Goal: Task Accomplishment & Management: Complete application form

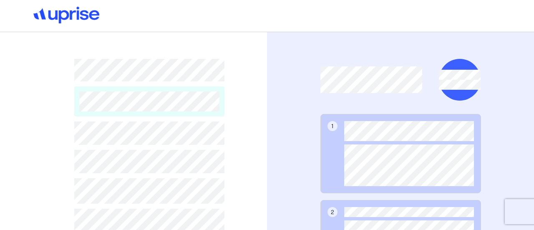
scroll to position [106, 0]
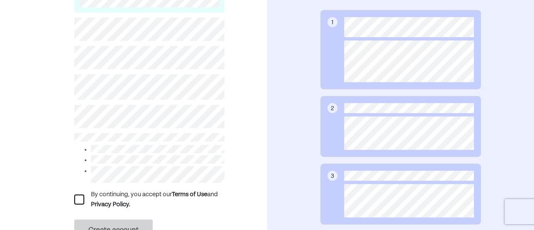
click at [81, 195] on div at bounding box center [79, 200] width 10 height 10
click at [126, 220] on button "Create account" at bounding box center [113, 231] width 78 height 22
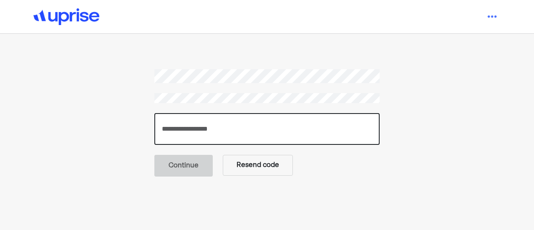
click at [194, 134] on input "number" at bounding box center [266, 129] width 225 height 32
paste input "******"
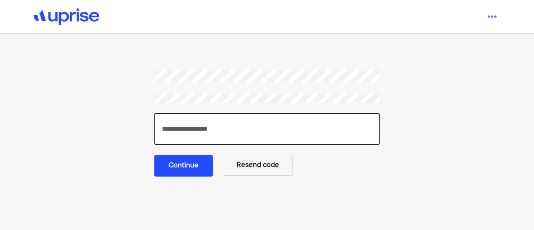
type input "******"
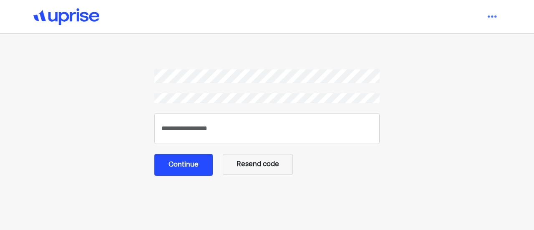
click at [198, 166] on button "Continue" at bounding box center [183, 165] width 58 height 22
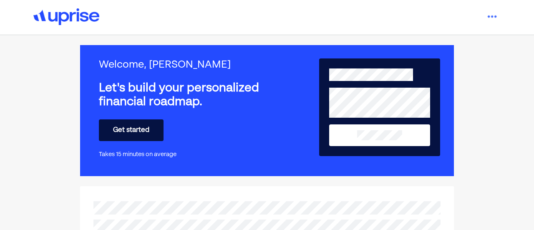
click at [140, 129] on button "Get started" at bounding box center [131, 130] width 65 height 22
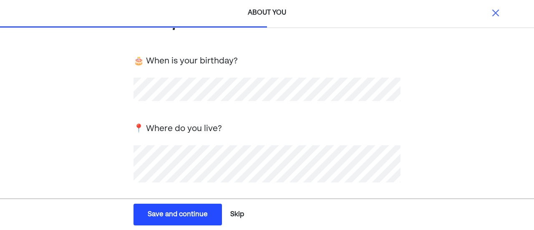
scroll to position [40, 0]
click at [192, 78] on div "🎂 When is your birthday?" at bounding box center [267, 78] width 267 height 48
click at [493, 11] on img at bounding box center [496, 13] width 10 height 10
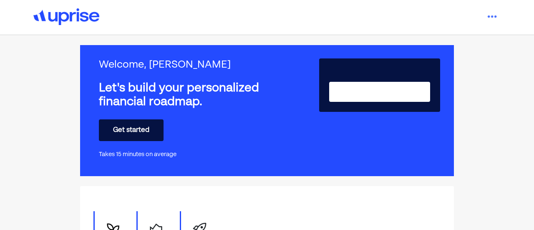
scroll to position [18, 0]
